Goal: Find specific page/section: Find specific page/section

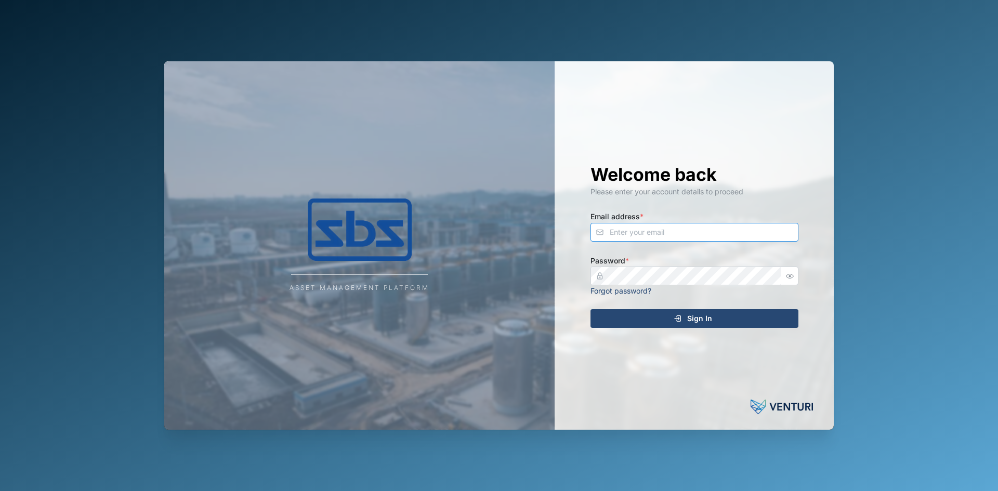
type input "operations_manager@sbs.com.pg"
click at [662, 320] on div "Sign In" at bounding box center [692, 319] width 191 height 18
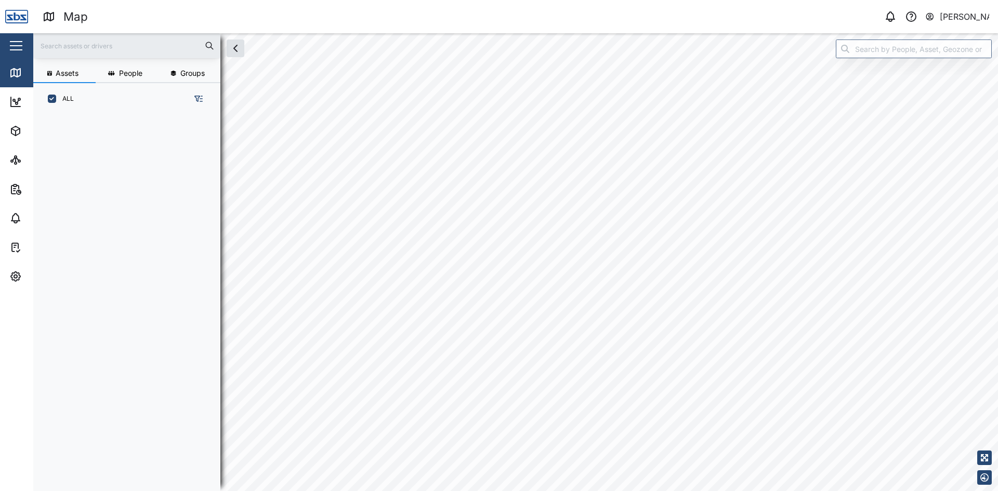
scroll to position [364, 163]
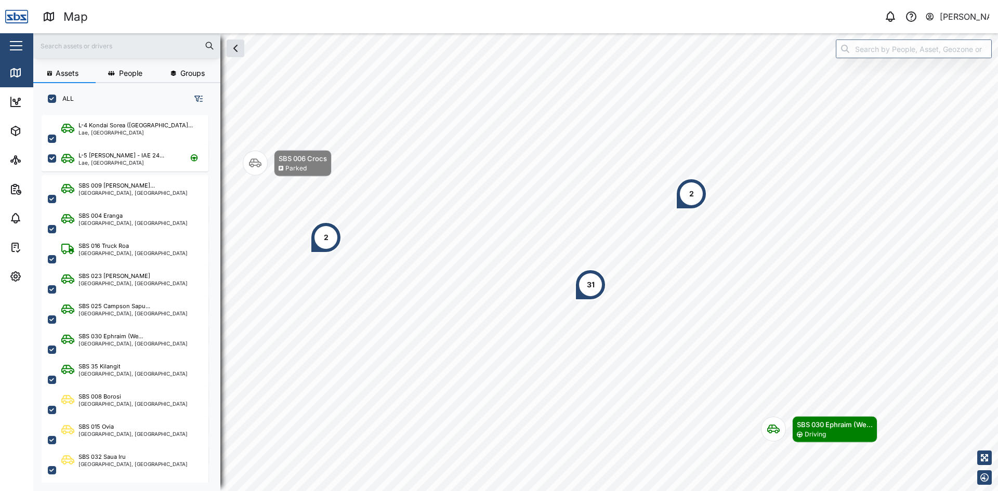
click at [693, 191] on div "2" at bounding box center [692, 193] width 5 height 11
click at [601, 282] on div "31" at bounding box center [590, 284] width 31 height 31
click at [634, 211] on div "SBS 016 Truck R..." at bounding box center [627, 210] width 66 height 10
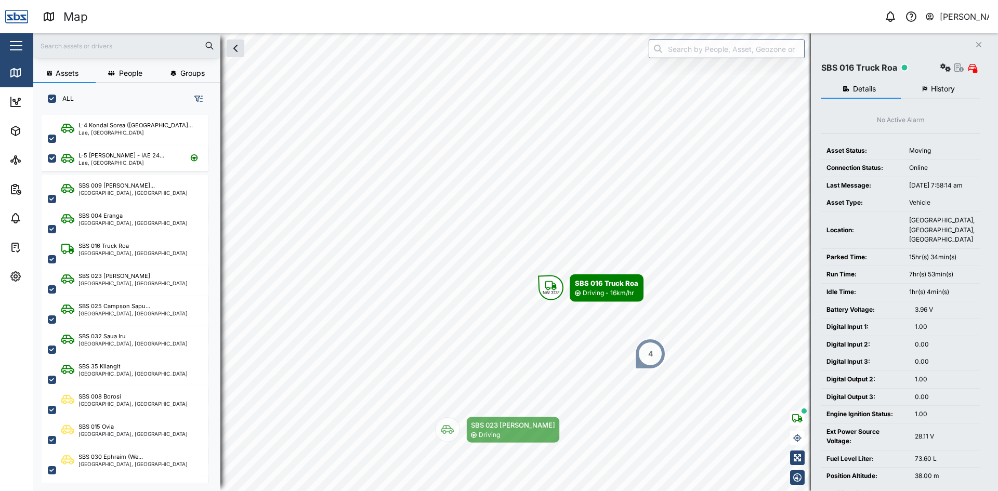
click at [978, 43] on icon "Close" at bounding box center [979, 45] width 6 height 8
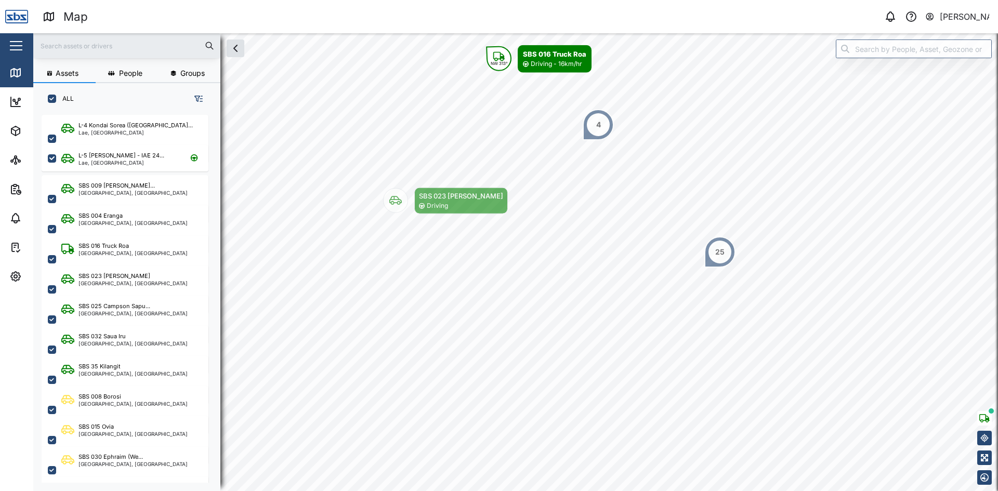
click at [718, 263] on div "25" at bounding box center [720, 252] width 31 height 31
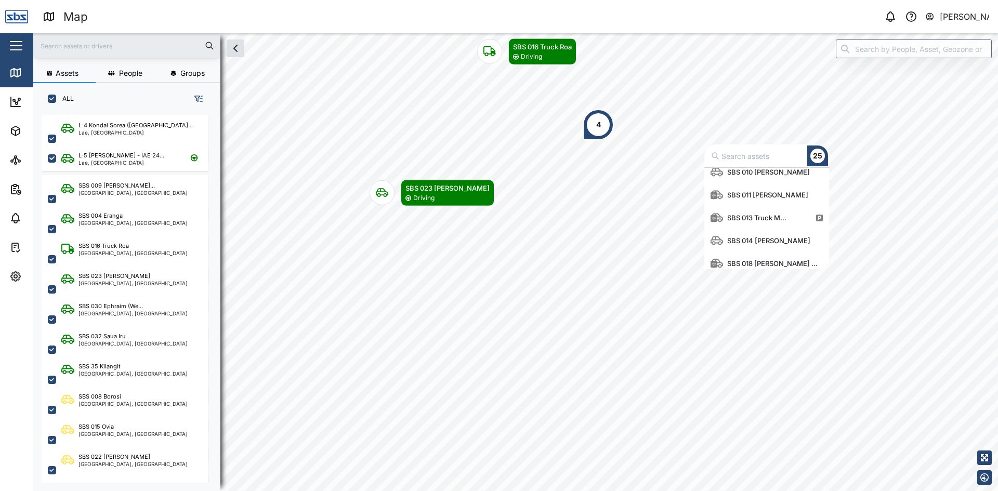
scroll to position [156, 0]
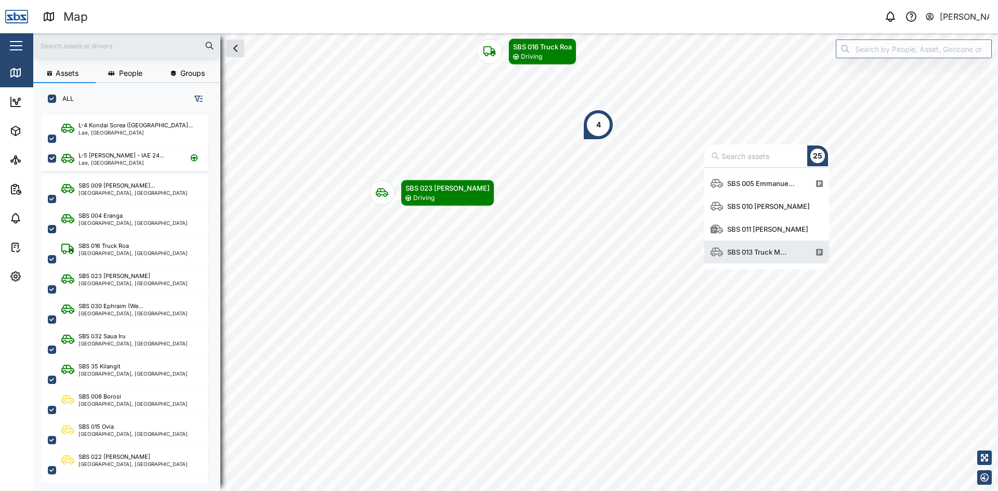
click at [740, 248] on div "SBS 013 Truck M..." at bounding box center [757, 252] width 68 height 10
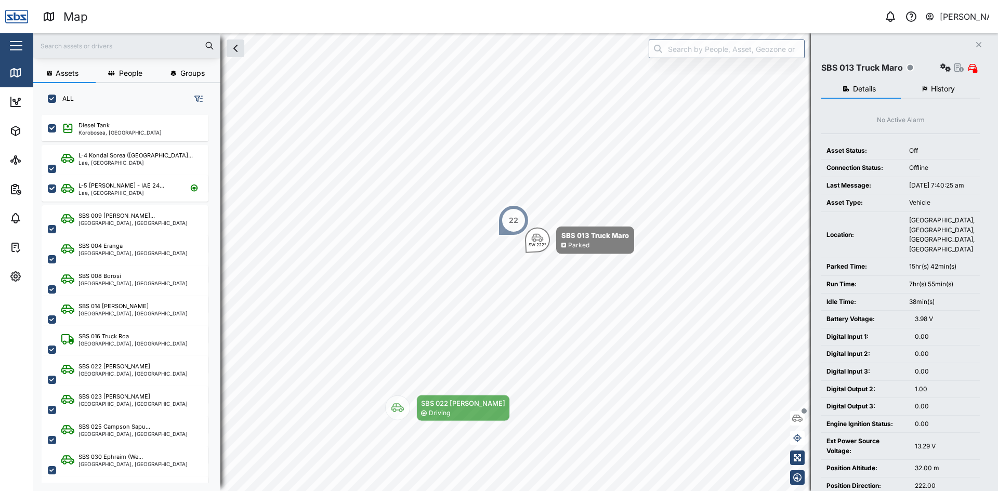
click at [979, 45] on icon "button" at bounding box center [979, 44] width 5 height 5
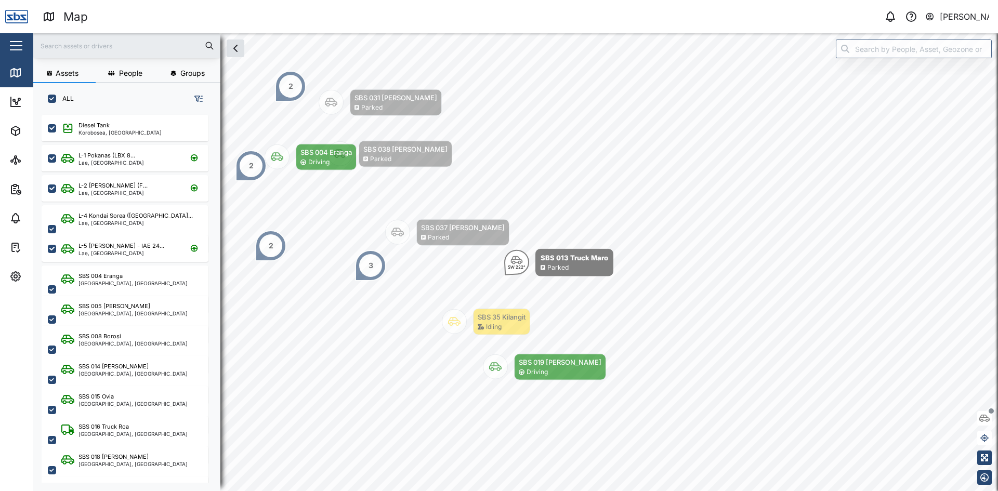
click at [45, 17] on icon at bounding box center [49, 16] width 12 height 12
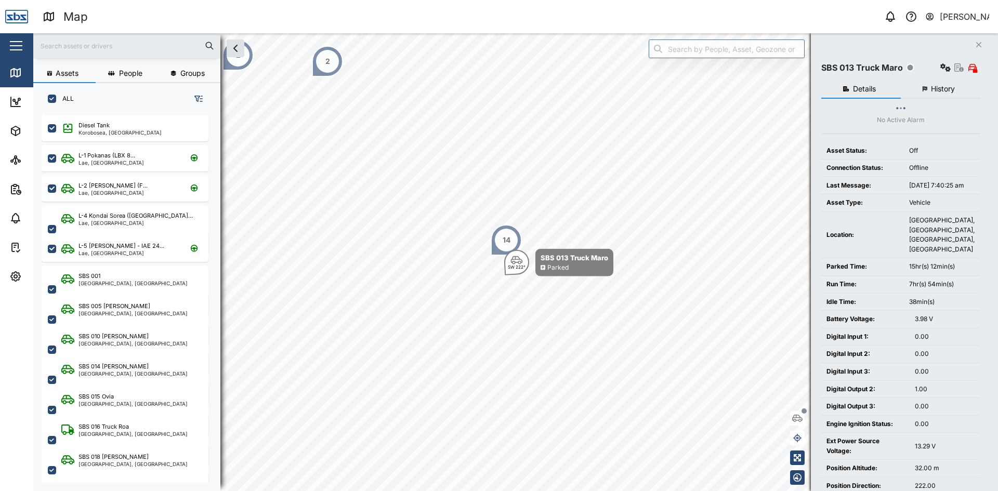
scroll to position [8, 8]
click at [981, 45] on icon "Close" at bounding box center [979, 45] width 6 height 8
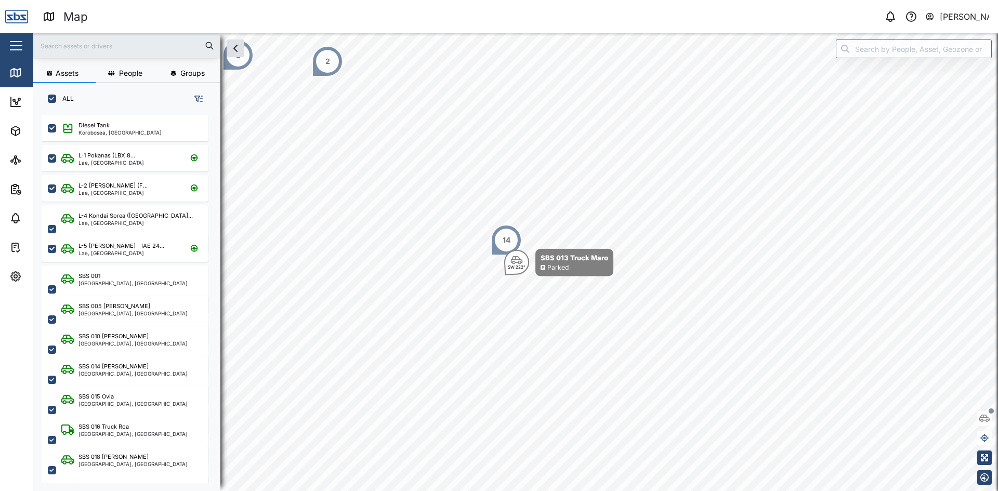
scroll to position [0, 0]
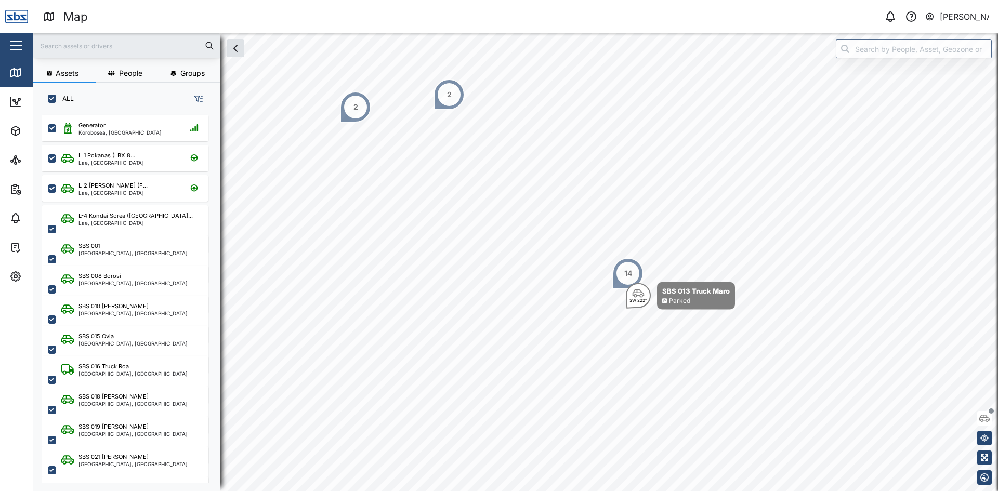
click at [98, 50] on input "text" at bounding box center [127, 46] width 175 height 16
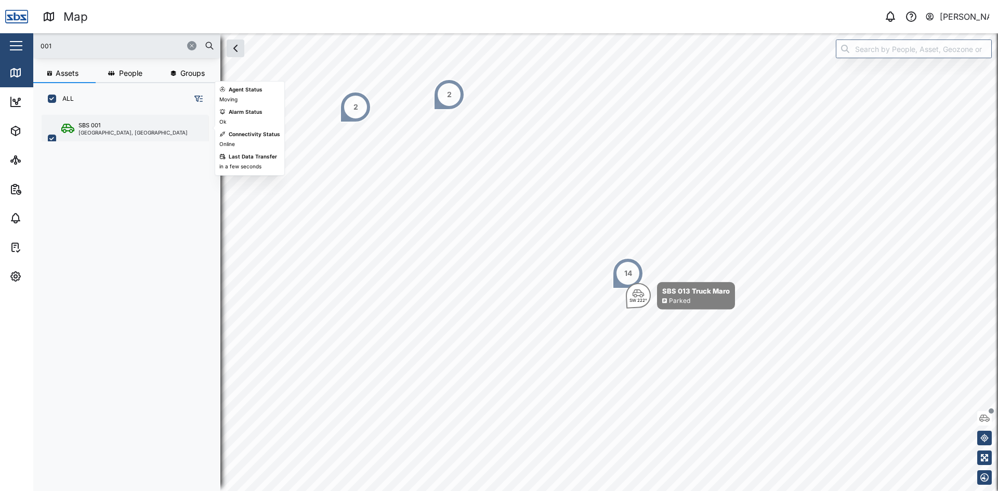
type input "001"
click at [108, 126] on div "SBS 001" at bounding box center [133, 125] width 109 height 9
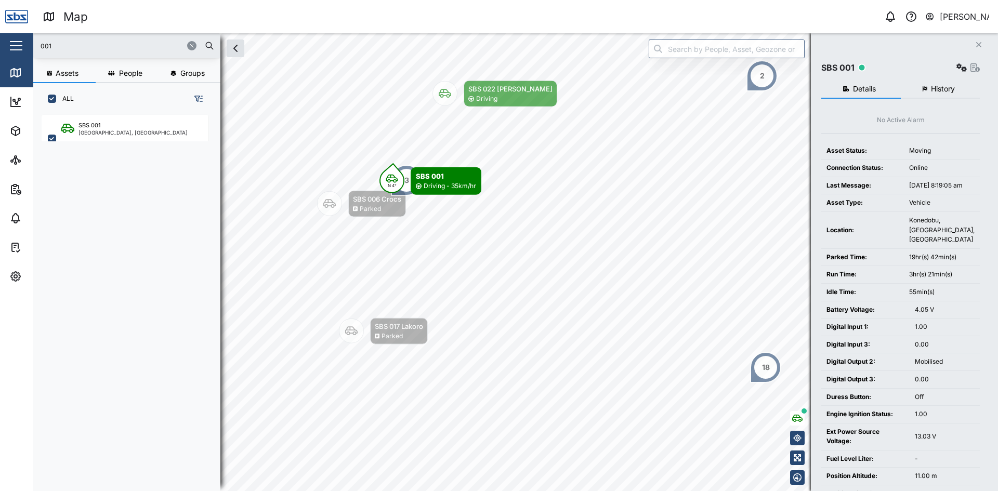
click at [189, 47] on icon "button" at bounding box center [192, 46] width 6 height 6
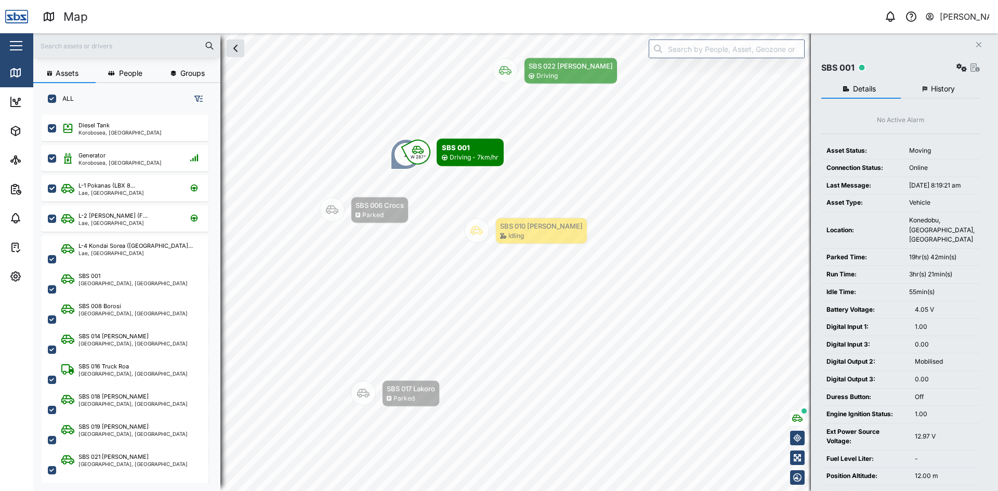
click at [977, 45] on icon "Close" at bounding box center [979, 45] width 6 height 8
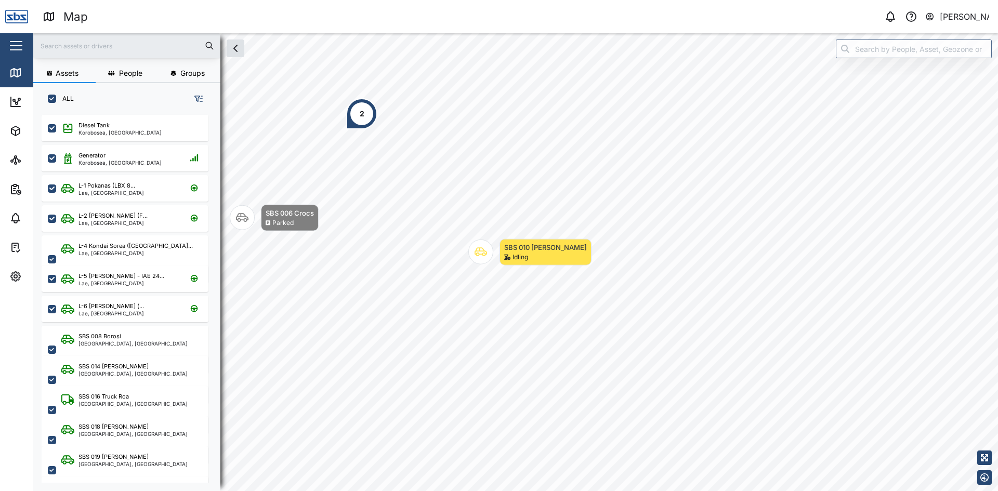
scroll to position [364, 163]
